Goal: Information Seeking & Learning: Learn about a topic

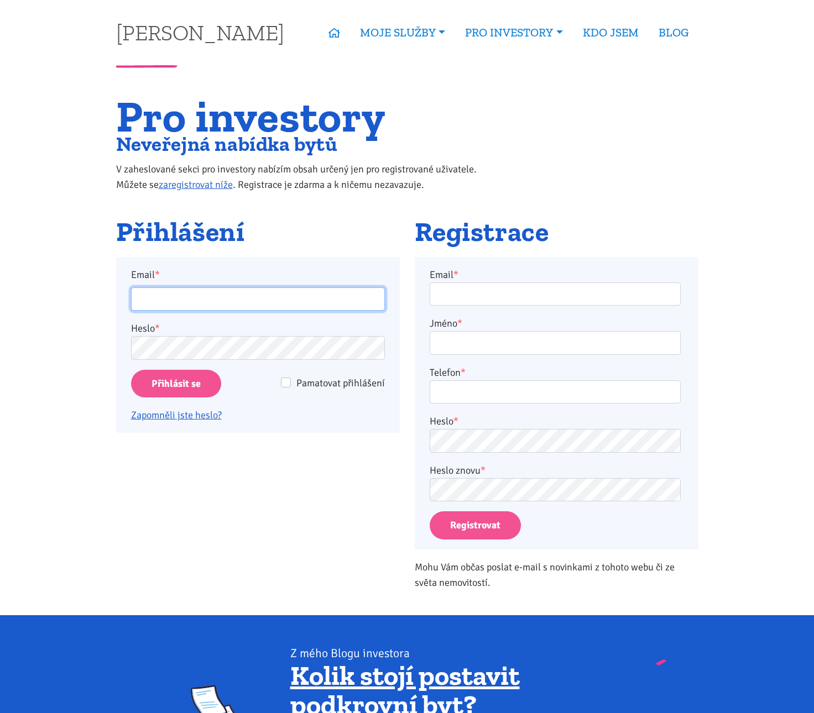
type input "tomas.pospi@gmail.com"
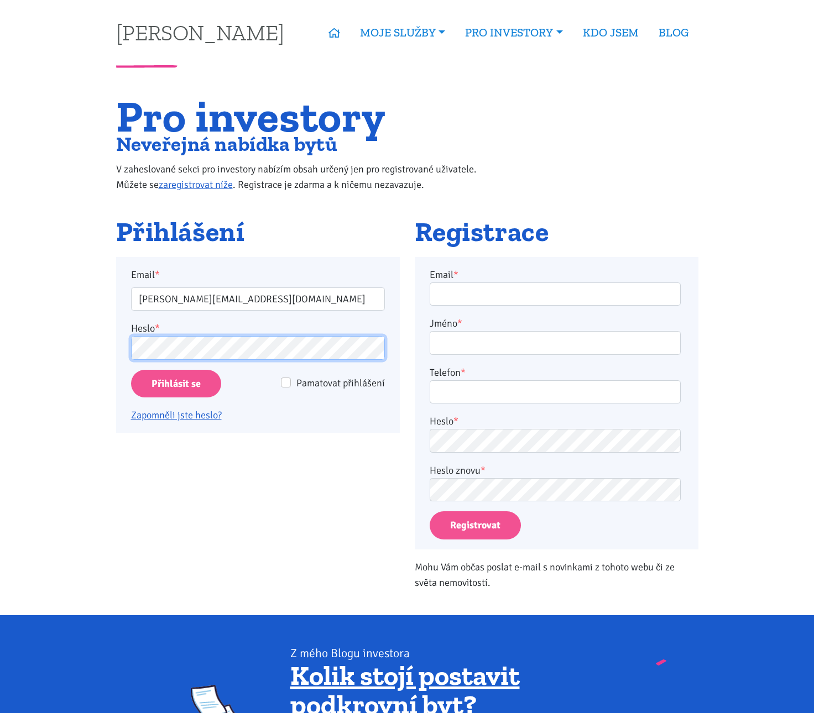
click at [175, 383] on input "Přihlásit se" at bounding box center [176, 384] width 90 height 28
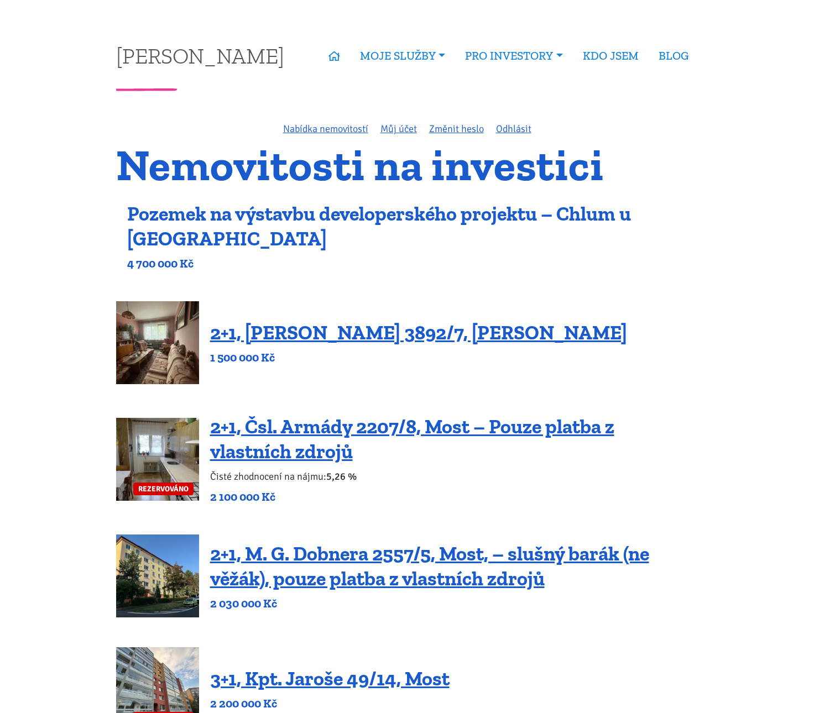
click at [447, 216] on link "Pozemek na výstavbu developerského projektu – Chlum u [GEOGRAPHIC_DATA]" at bounding box center [379, 226] width 504 height 49
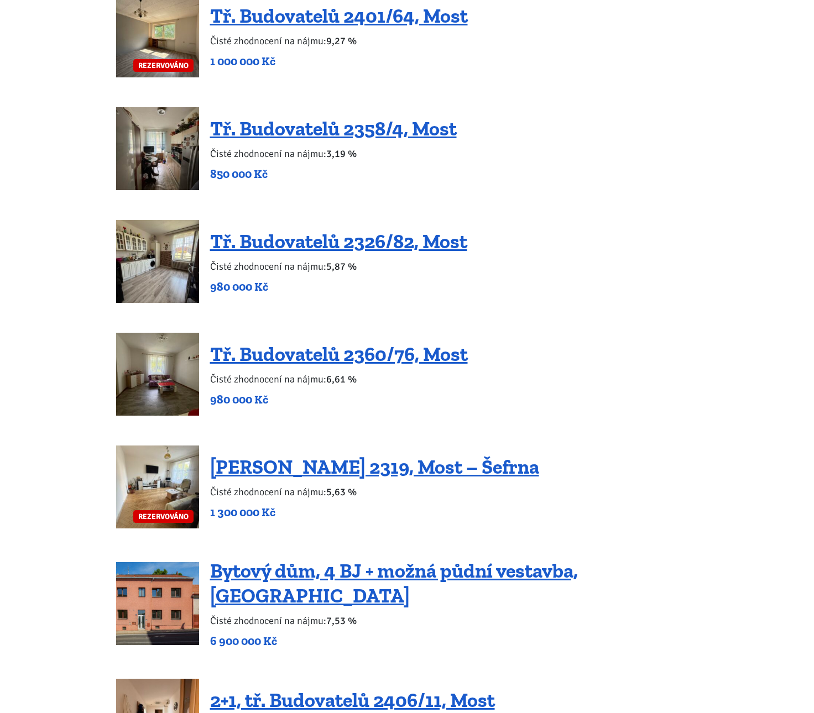
scroll to position [1184, 0]
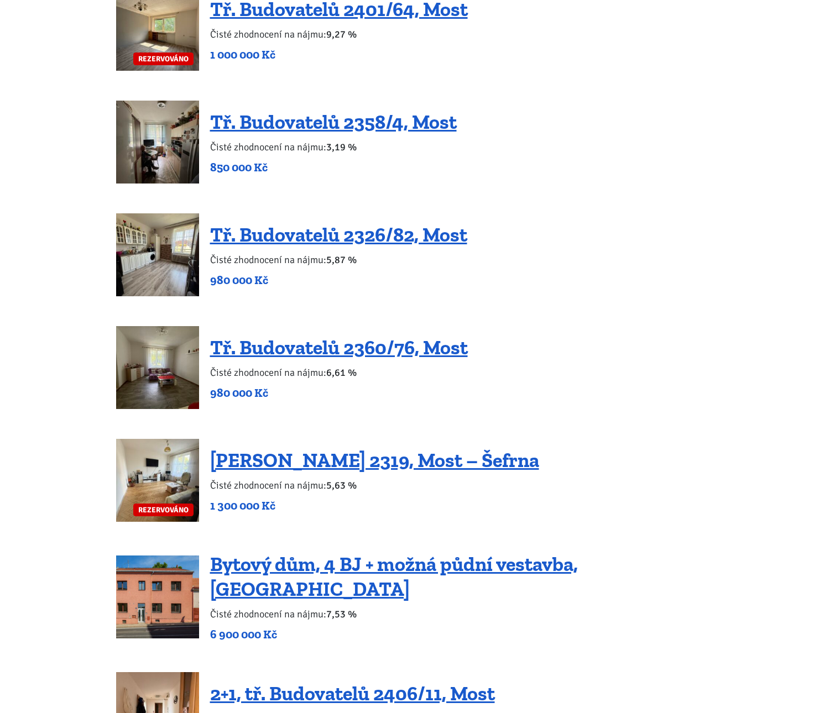
click at [158, 279] on img at bounding box center [157, 254] width 83 height 83
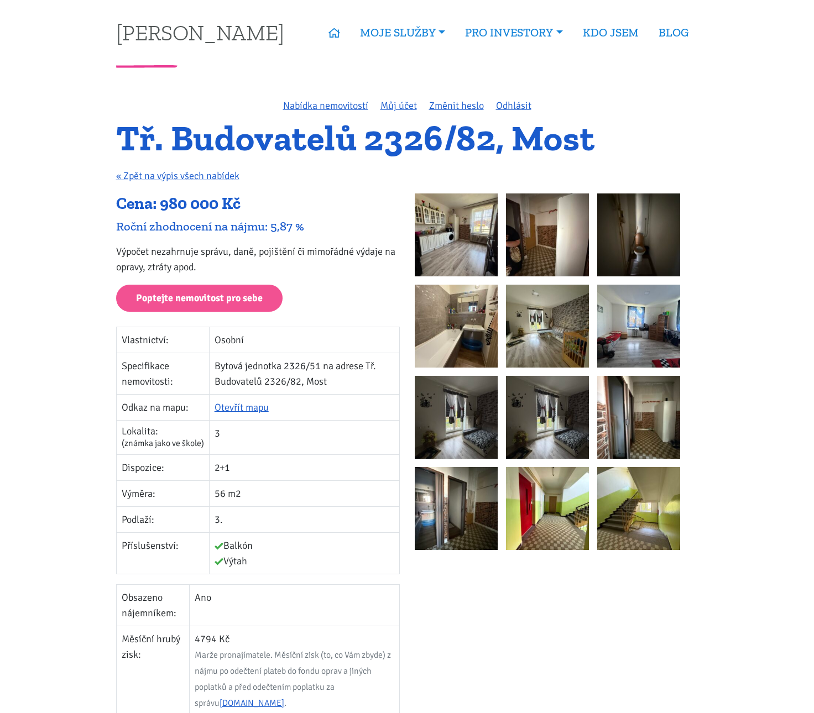
click at [471, 248] on img at bounding box center [456, 235] width 83 height 83
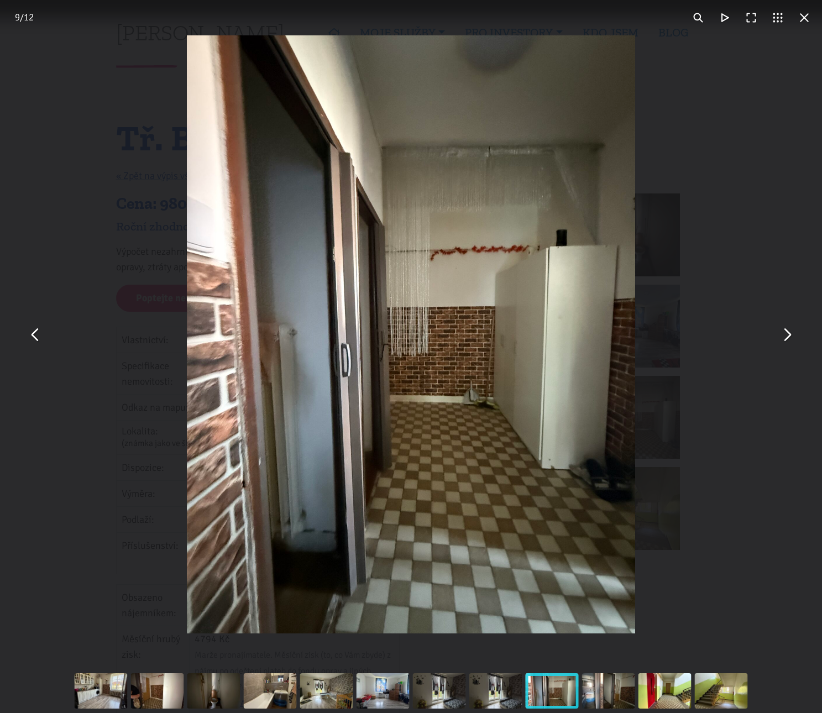
click at [784, 114] on div "You can close this modal content with the ESC key" at bounding box center [411, 334] width 822 height 669
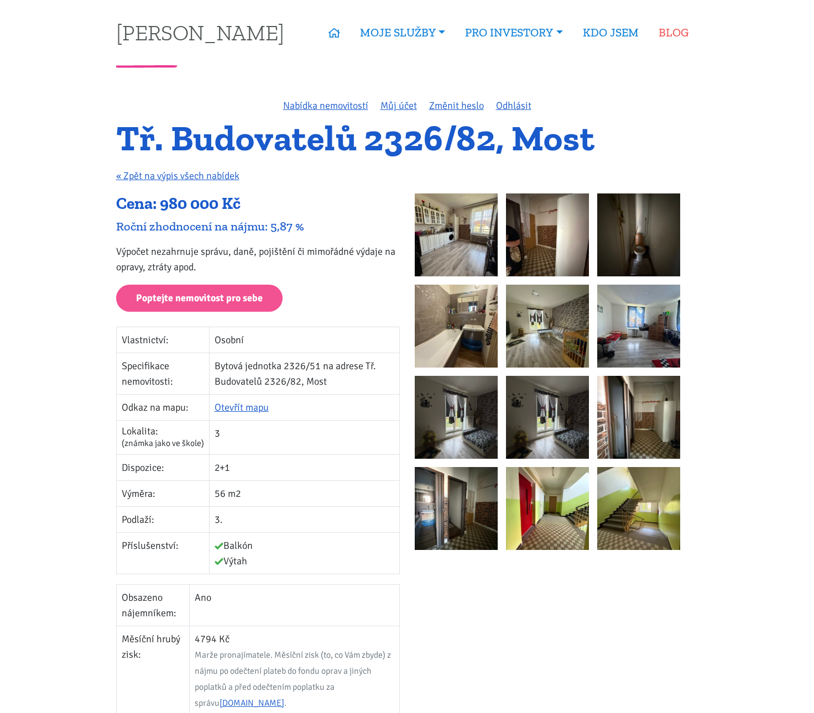
click at [677, 32] on link "BLOG" at bounding box center [674, 32] width 50 height 25
